Goal: Information Seeking & Learning: Learn about a topic

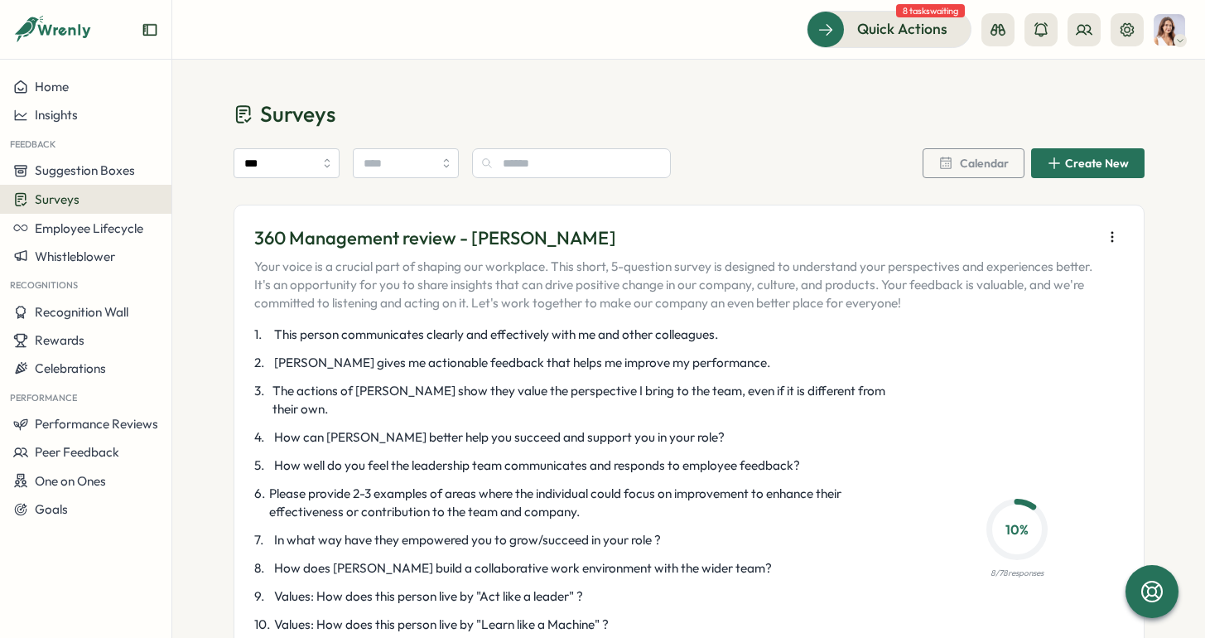
scroll to position [18, 0]
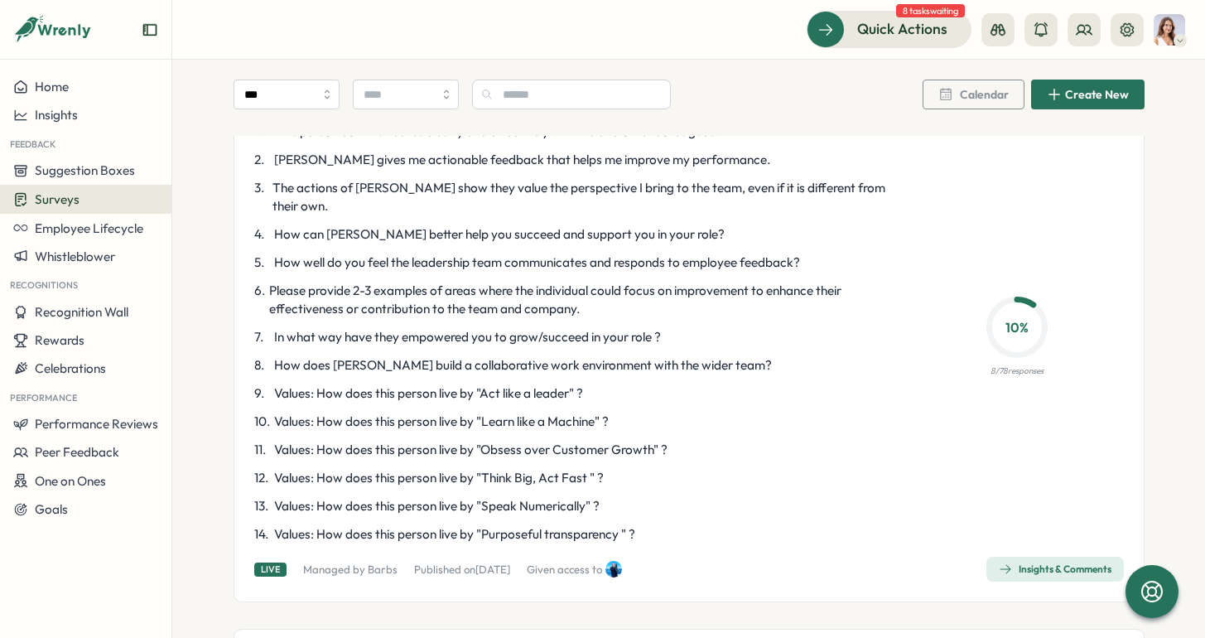
scroll to position [2067, 0]
click at [1007, 515] on div "360 Management review - [PERSON_NAME] Your voice is a crucial part of shaping o…" at bounding box center [689, 301] width 870 height 559
click at [1007, 556] on span "Insights & Comments" at bounding box center [1055, 567] width 113 height 23
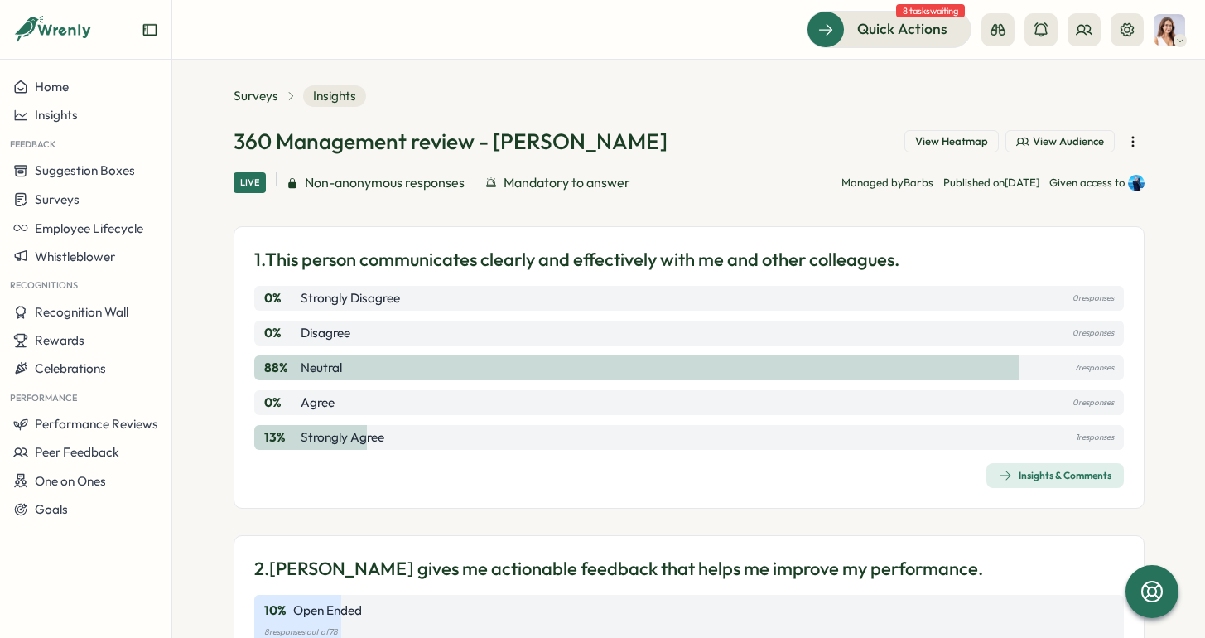
scroll to position [15, 0]
click at [1088, 481] on span "Insights & Comments" at bounding box center [1055, 474] width 113 height 23
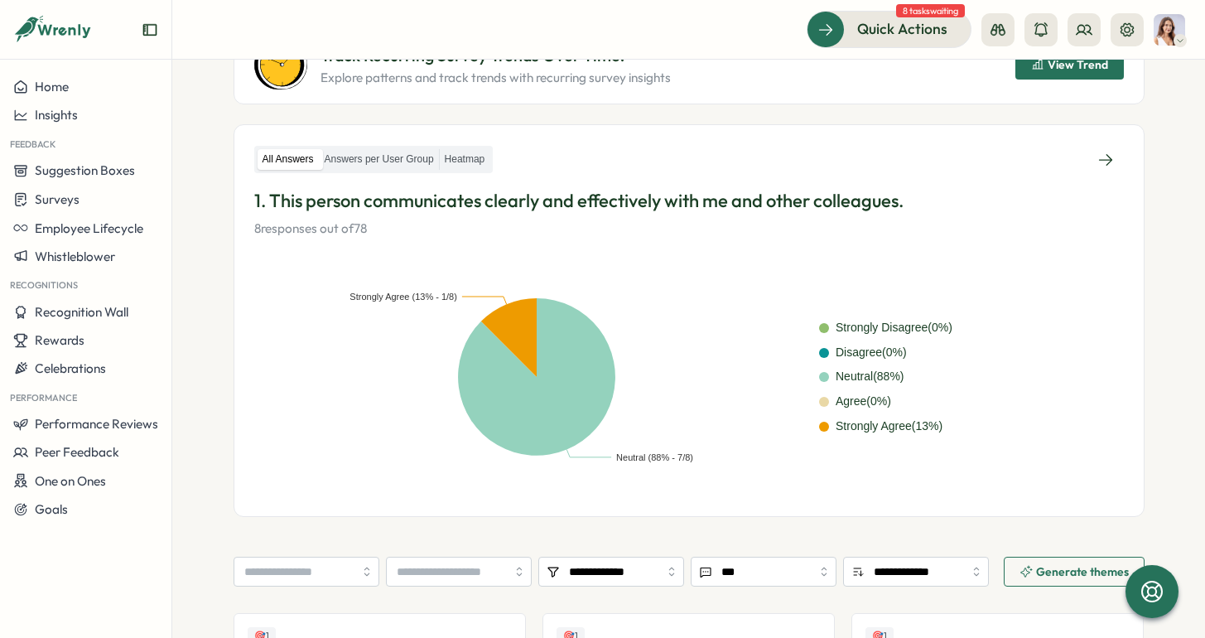
scroll to position [169, 0]
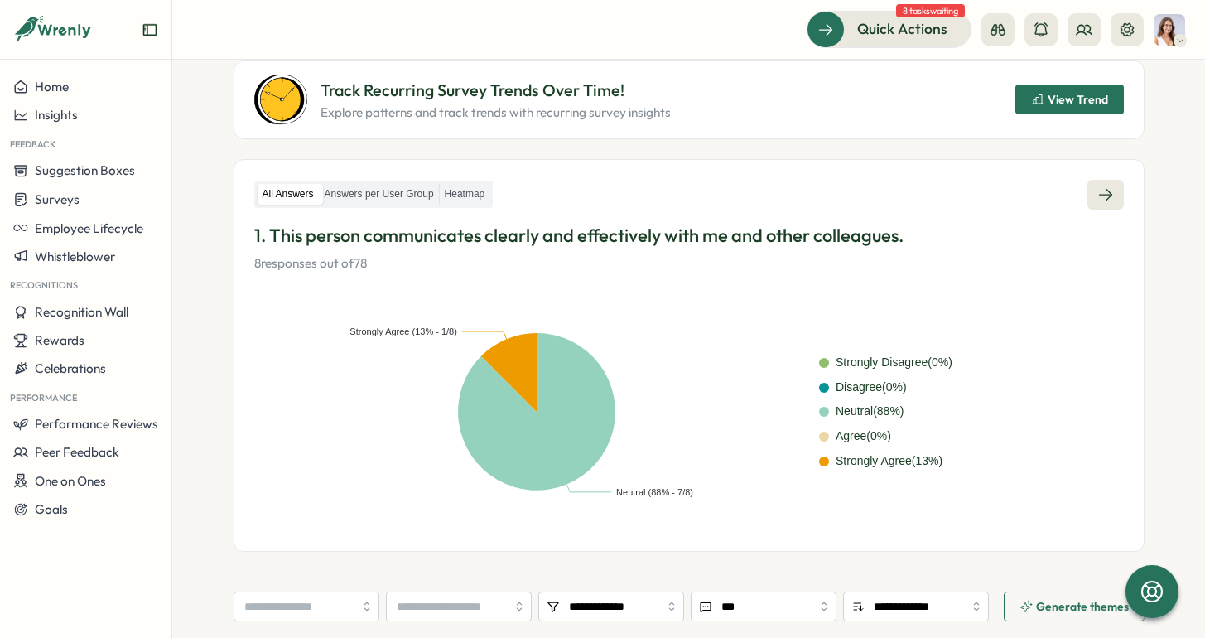
click at [1102, 191] on icon at bounding box center [1106, 194] width 17 height 17
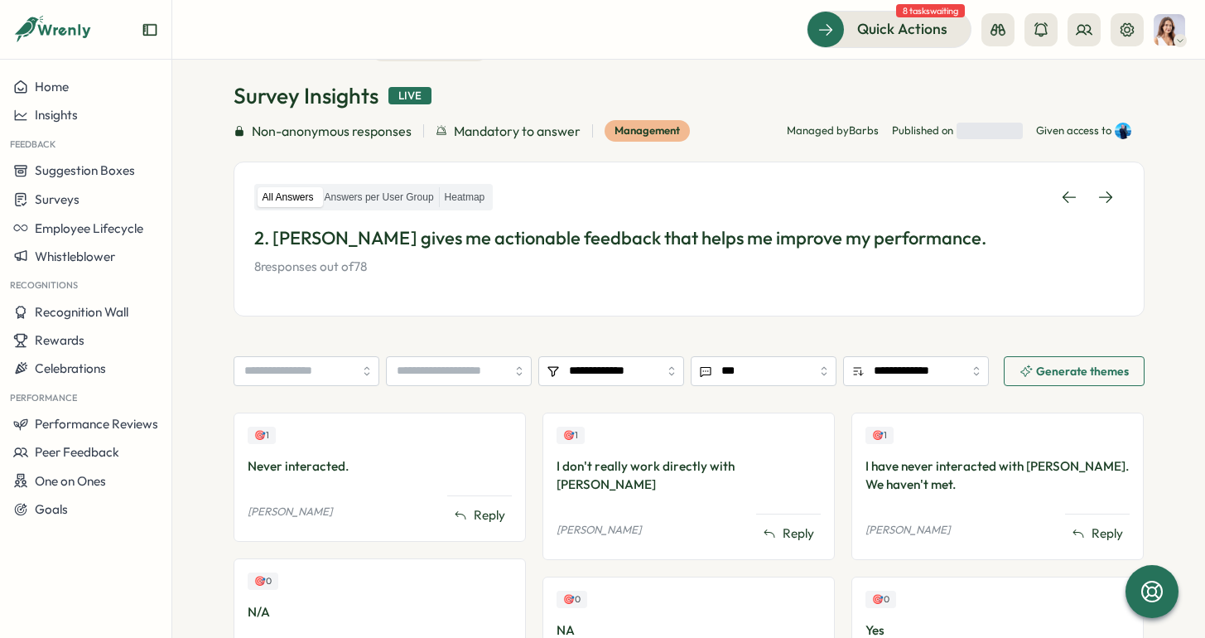
scroll to position [55, 0]
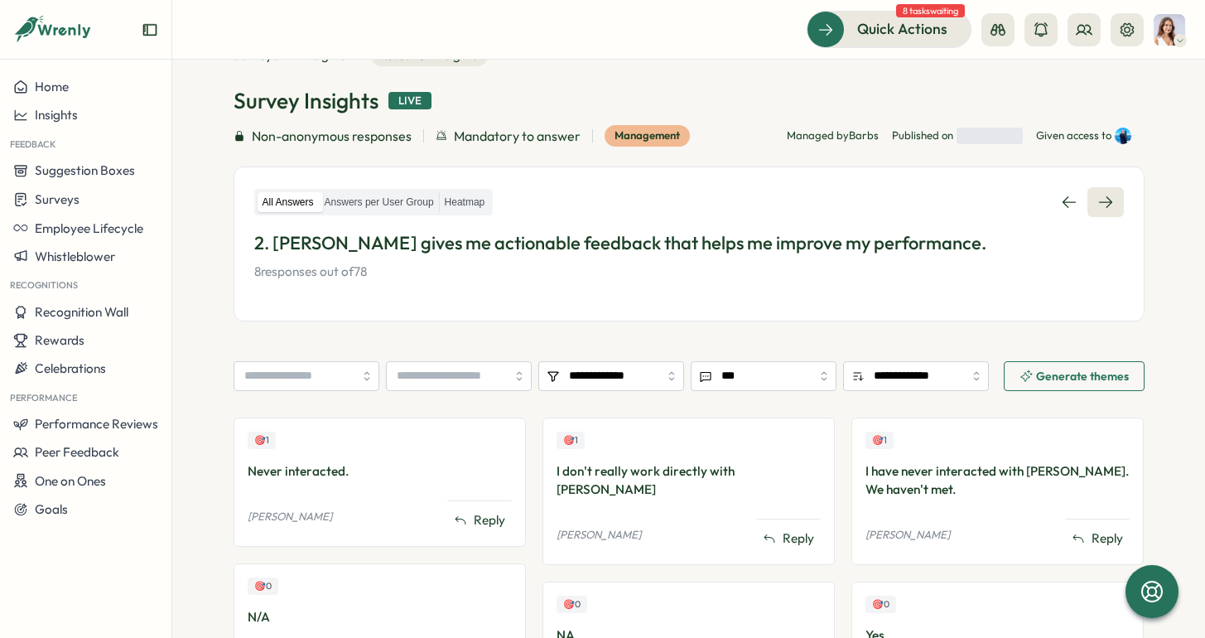
click at [1111, 203] on link at bounding box center [1106, 202] width 36 height 30
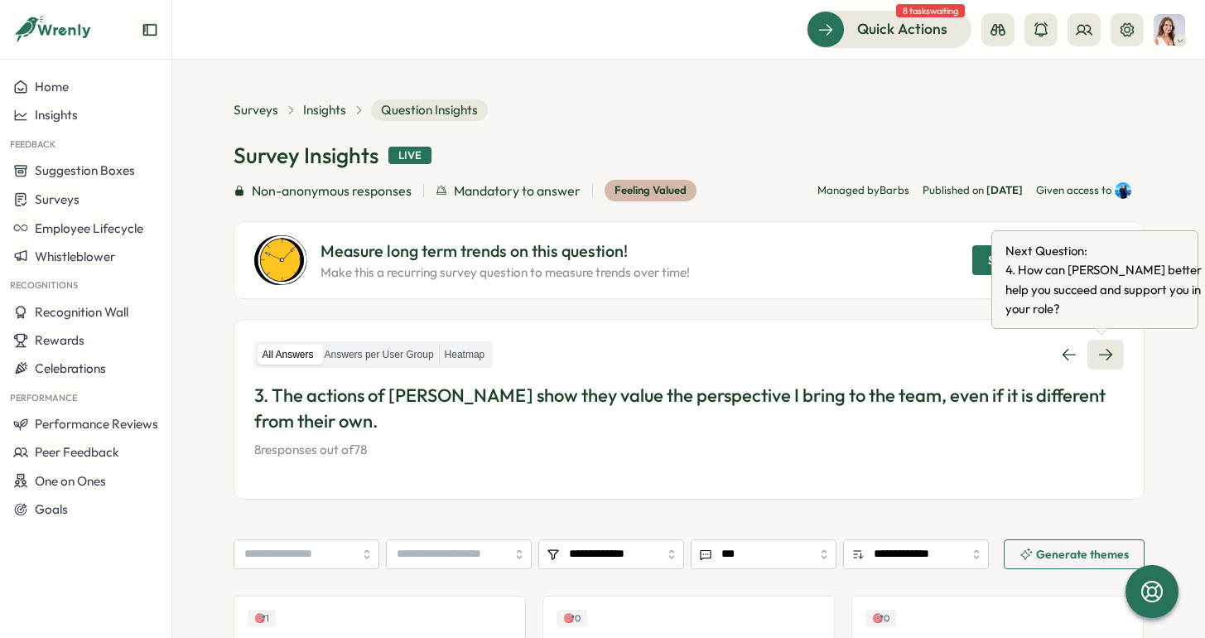
click at [1109, 352] on icon at bounding box center [1106, 354] width 17 height 17
